Goal: Information Seeking & Learning: Learn about a topic

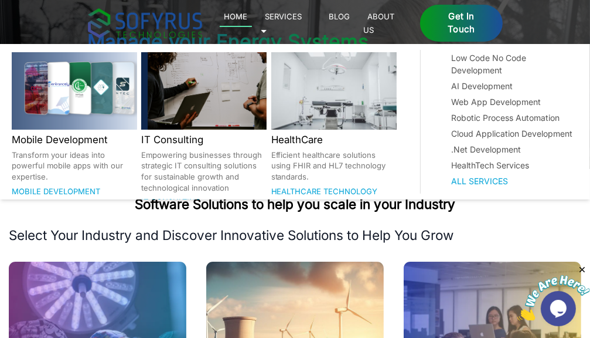
click at [303, 19] on link "Services 🞃" at bounding box center [282, 22] width 42 height 27
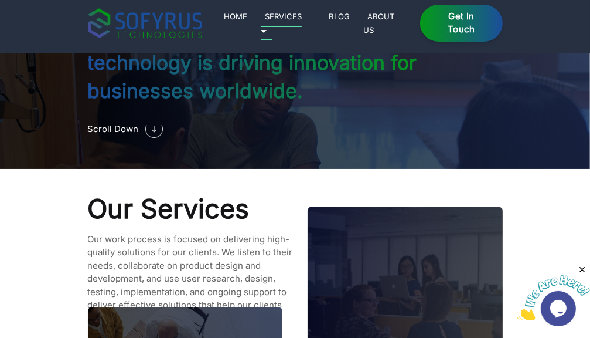
scroll to position [964, 0]
